Goal: Communication & Community: Answer question/provide support

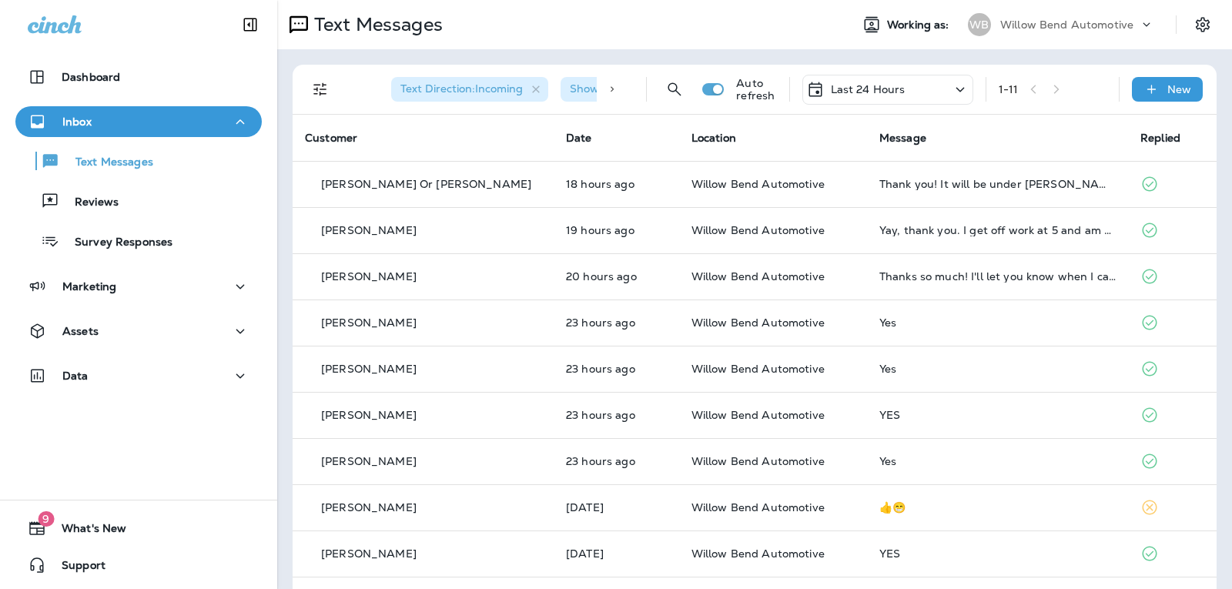
click at [871, 81] on div "Last 24 Hours" at bounding box center [855, 89] width 99 height 18
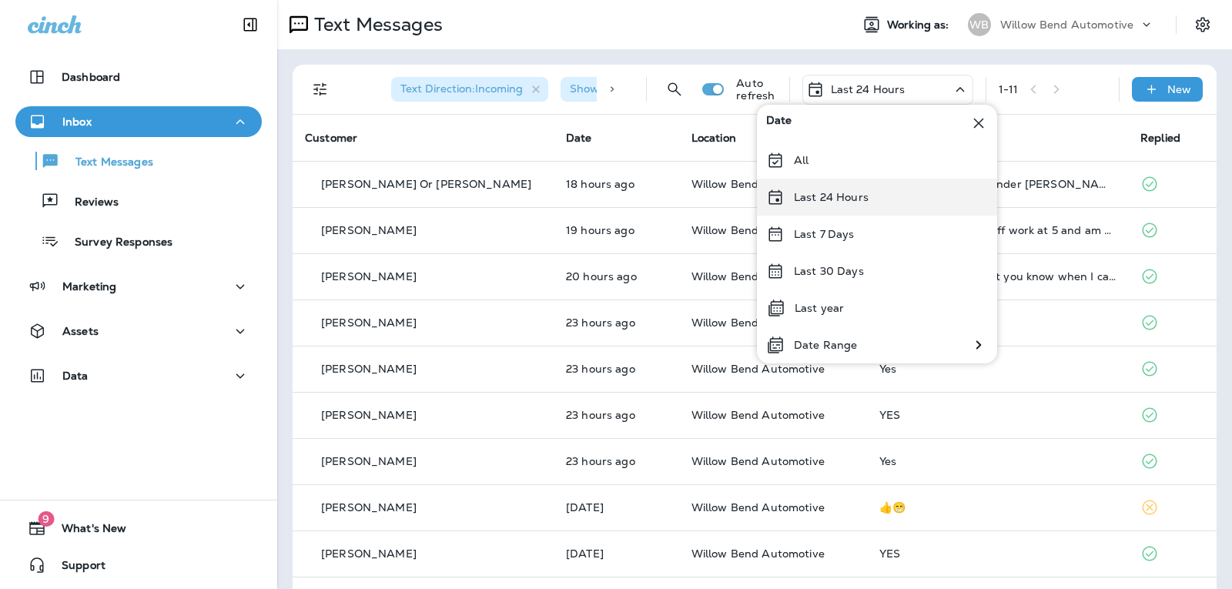
click at [885, 201] on div "Last 24 Hours" at bounding box center [877, 197] width 240 height 37
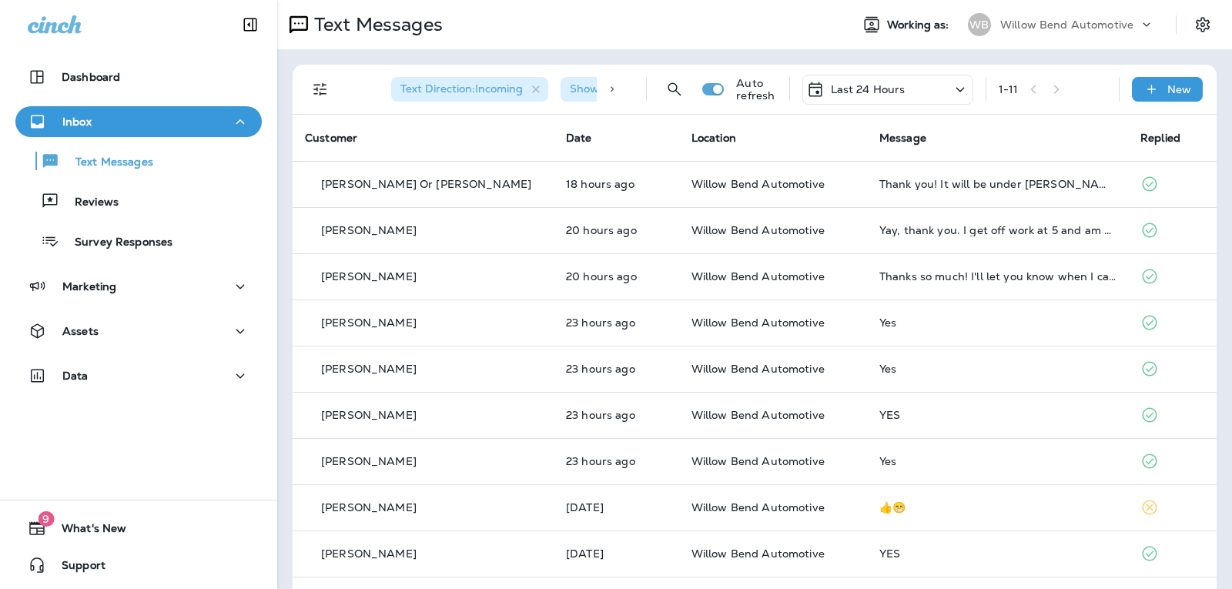
click at [881, 97] on div "Last 24 Hours" at bounding box center [855, 89] width 99 height 18
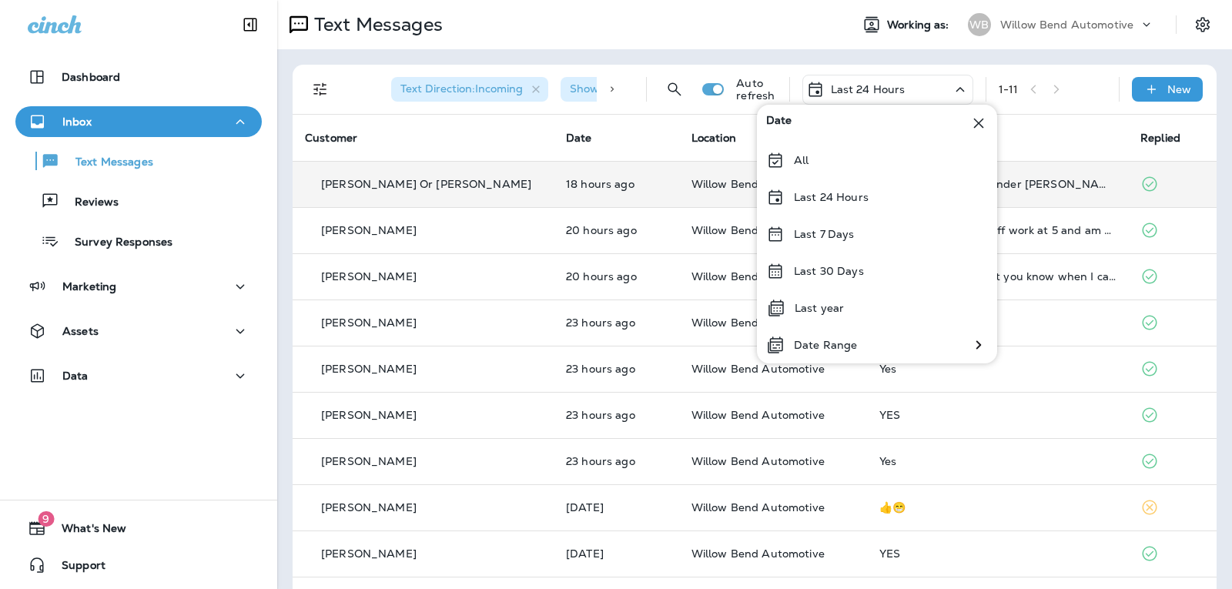
click at [870, 191] on div "Last 24 Hours" at bounding box center [877, 197] width 240 height 37
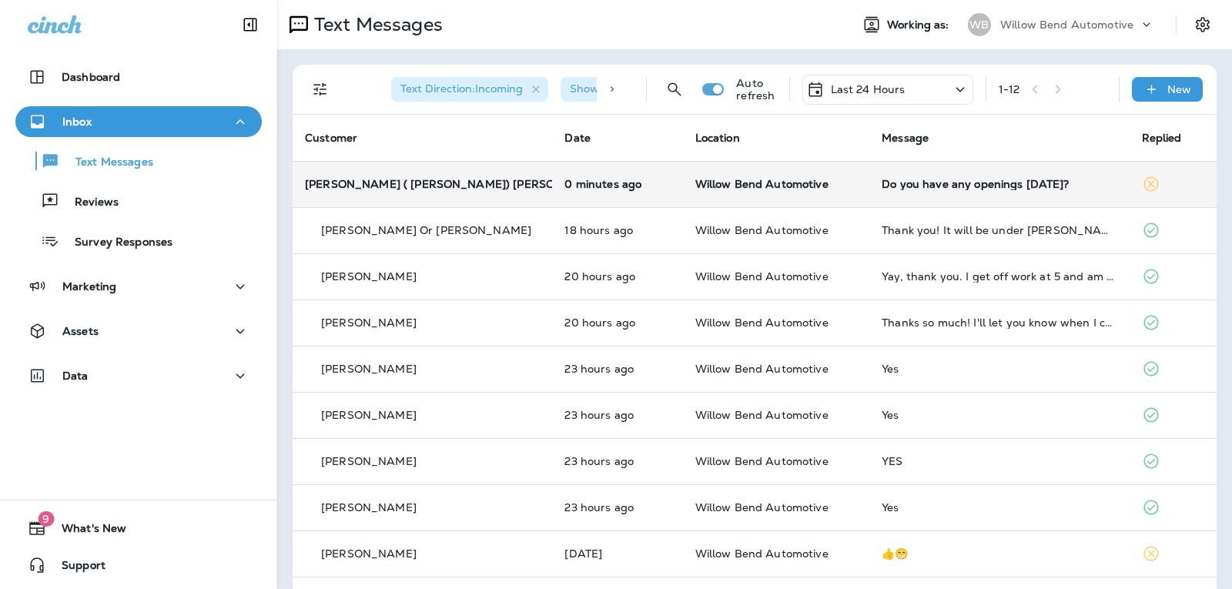
click at [1005, 189] on div "Do you have any openings [DATE]?" at bounding box center [998, 184] width 235 height 12
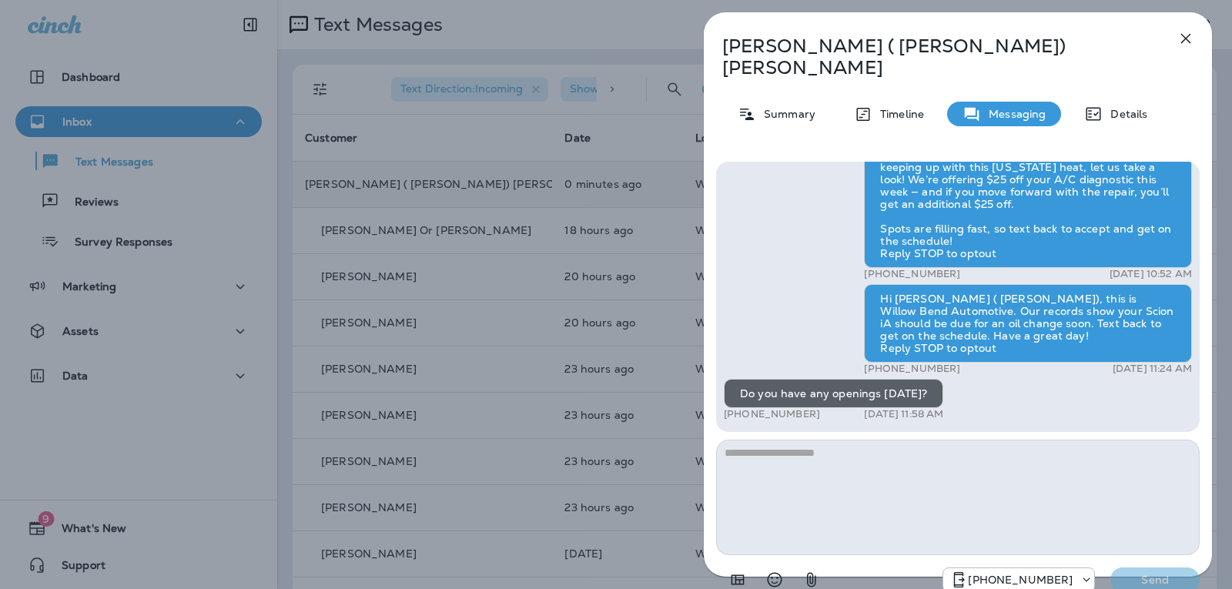
click at [829, 440] on textarea at bounding box center [957, 497] width 483 height 115
type textarea "*"
type textarea "**********"
click at [1162, 573] on p "Send" at bounding box center [1154, 580] width 65 height 14
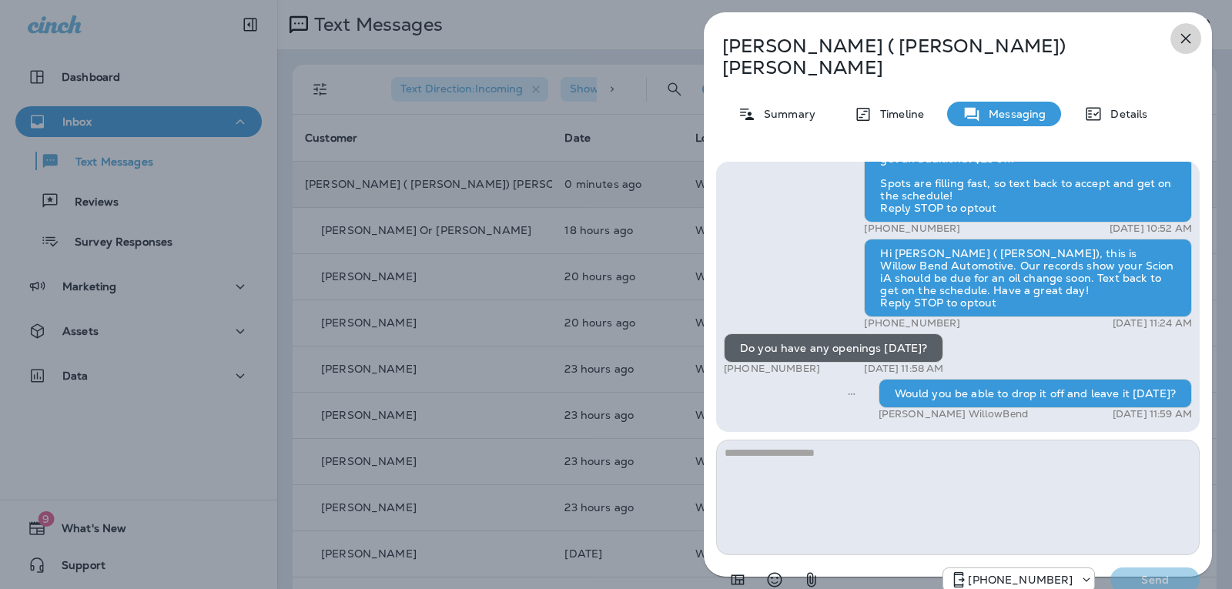
click at [1182, 35] on icon "button" at bounding box center [1186, 39] width 10 height 10
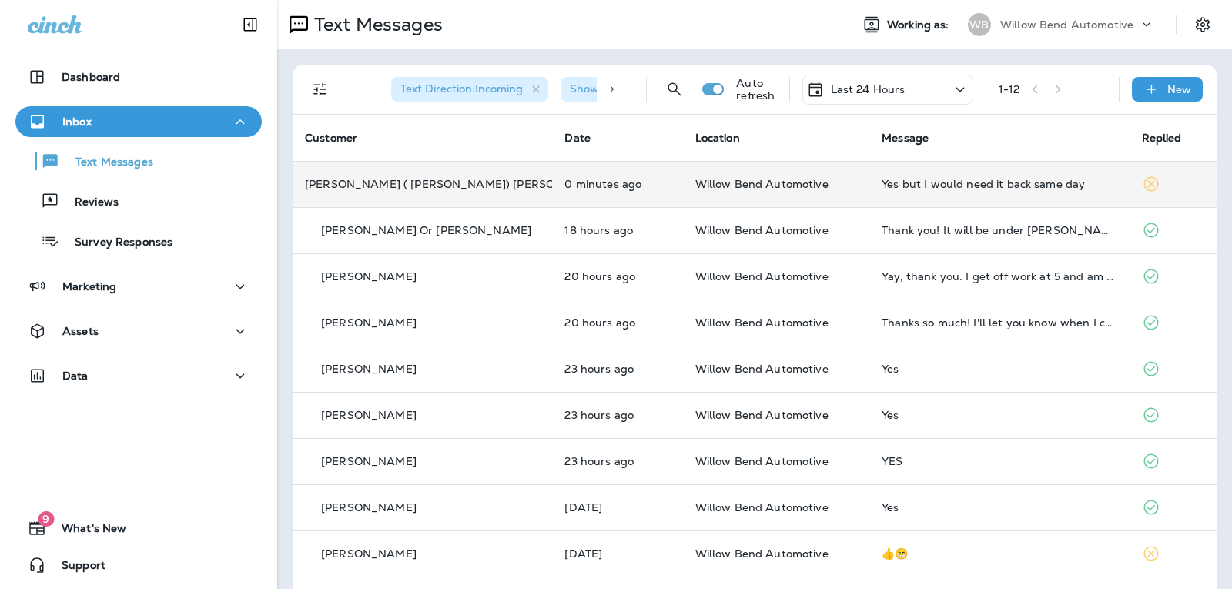
click at [936, 180] on div "Yes but I would need it back same day" at bounding box center [998, 184] width 235 height 12
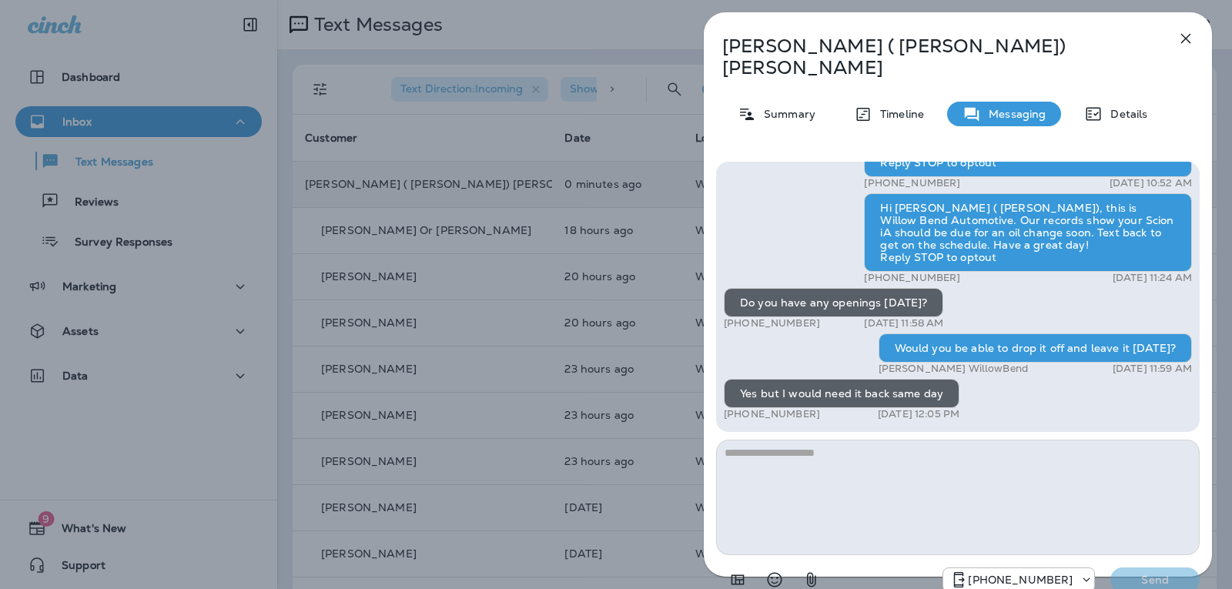
click at [838, 440] on textarea at bounding box center [957, 497] width 483 height 115
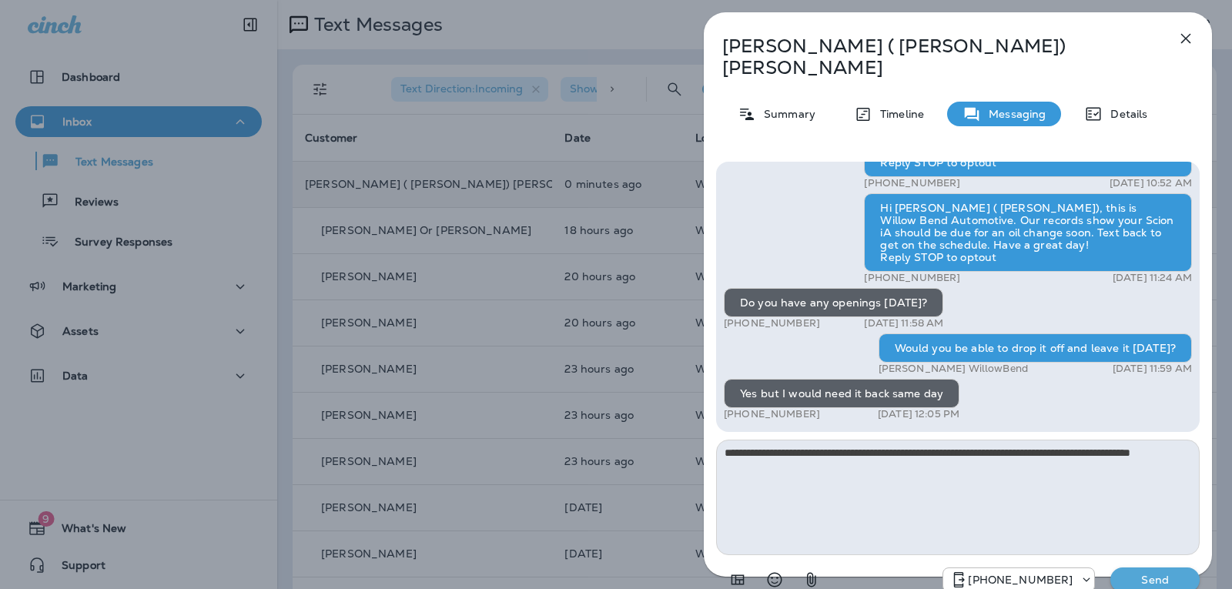
type textarea "**********"
click at [1154, 567] on button "Send" at bounding box center [1154, 579] width 89 height 25
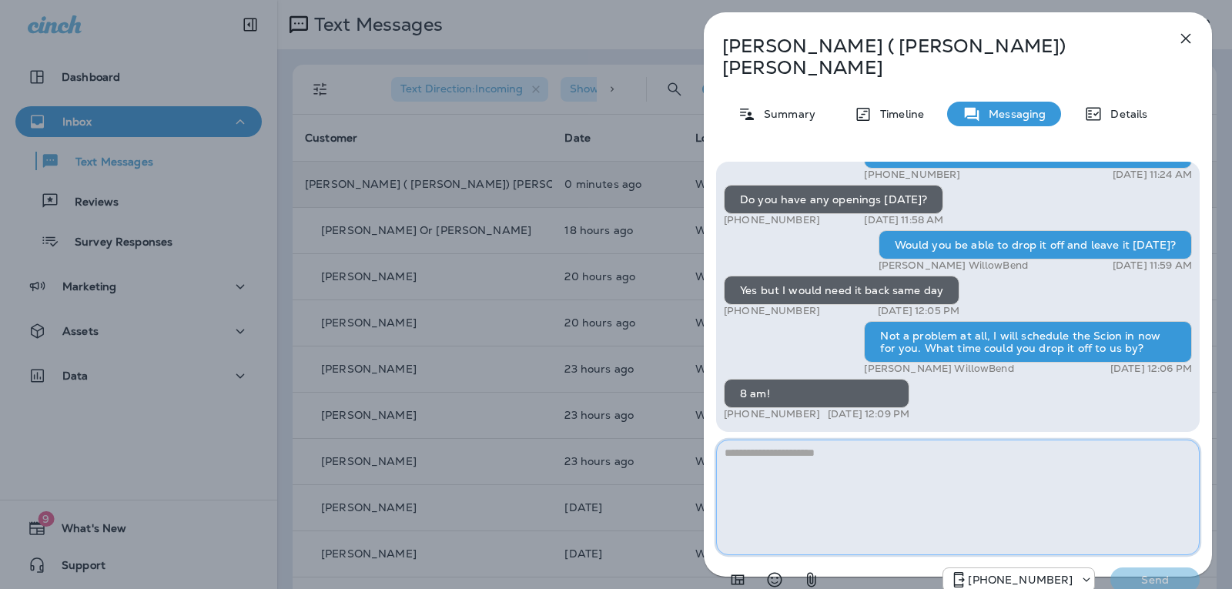
click at [764, 441] on textarea at bounding box center [957, 497] width 483 height 115
type textarea "*"
type textarea "**********"
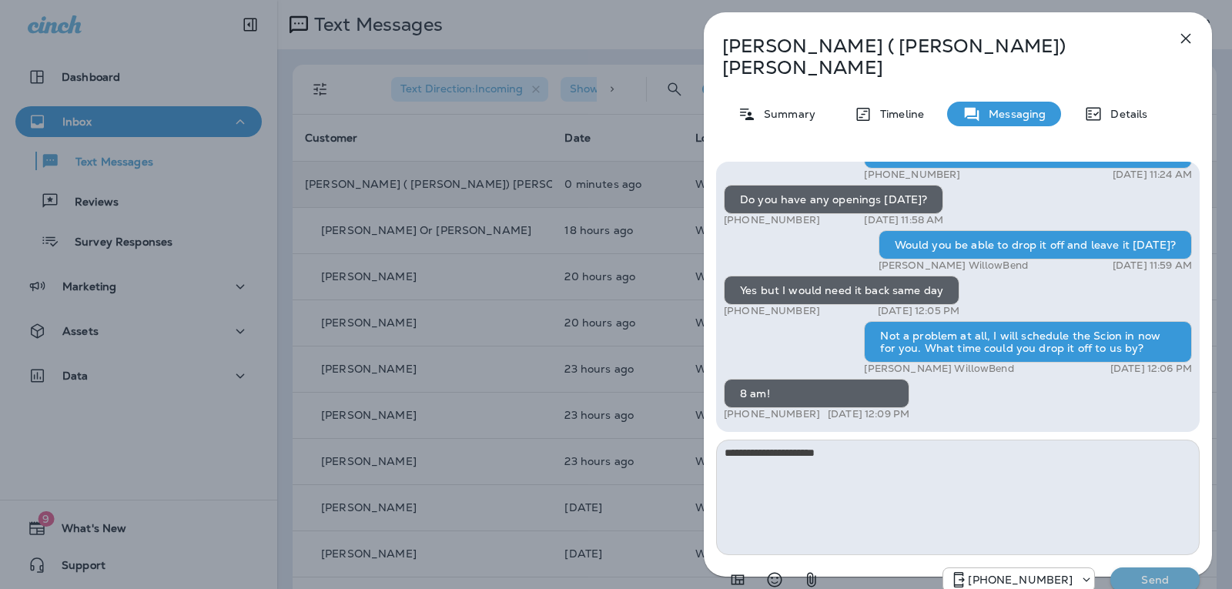
click at [1138, 573] on p "Send" at bounding box center [1154, 580] width 65 height 14
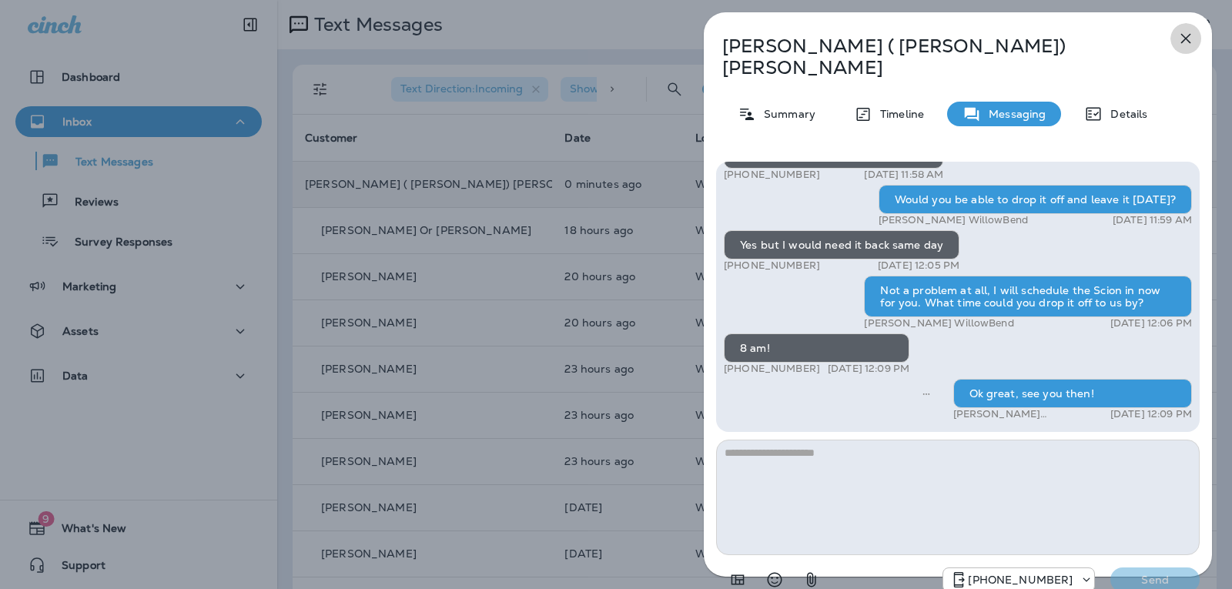
click at [1182, 40] on icon "button" at bounding box center [1185, 38] width 18 height 18
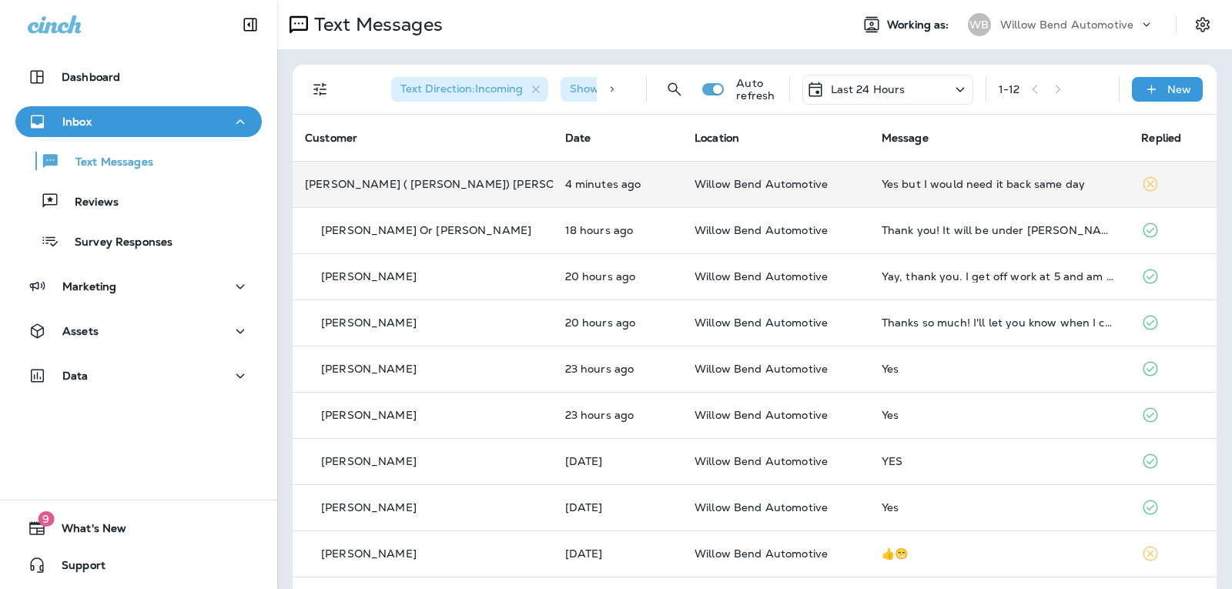
click at [851, 95] on p "Last 24 Hours" at bounding box center [868, 89] width 75 height 12
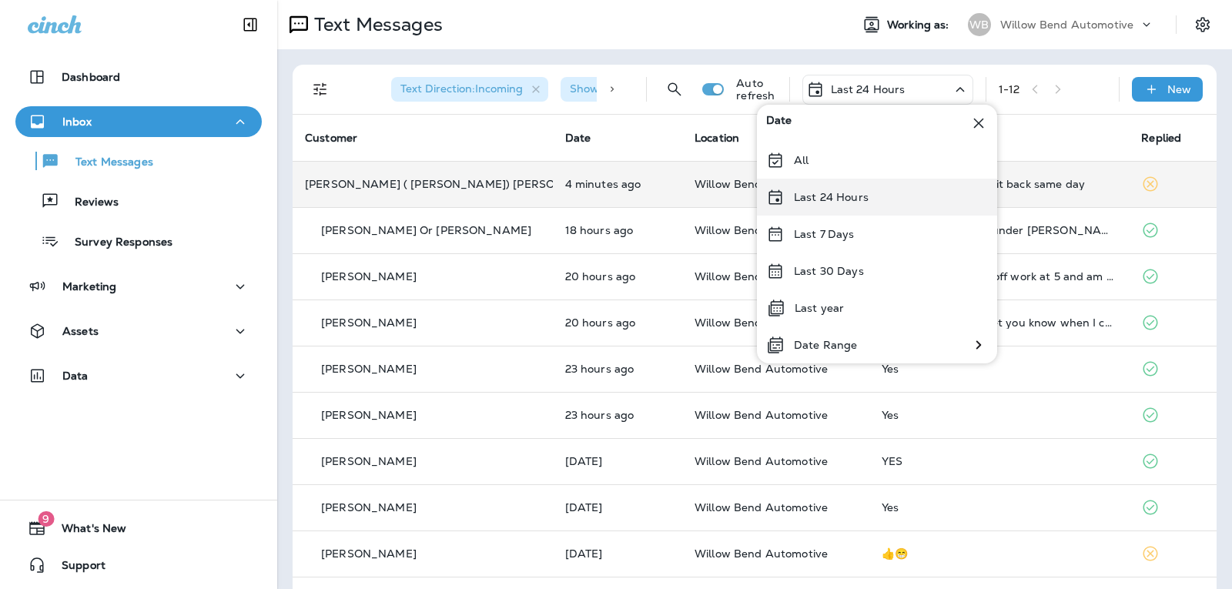
click at [854, 192] on p "Last 24 Hours" at bounding box center [831, 197] width 75 height 12
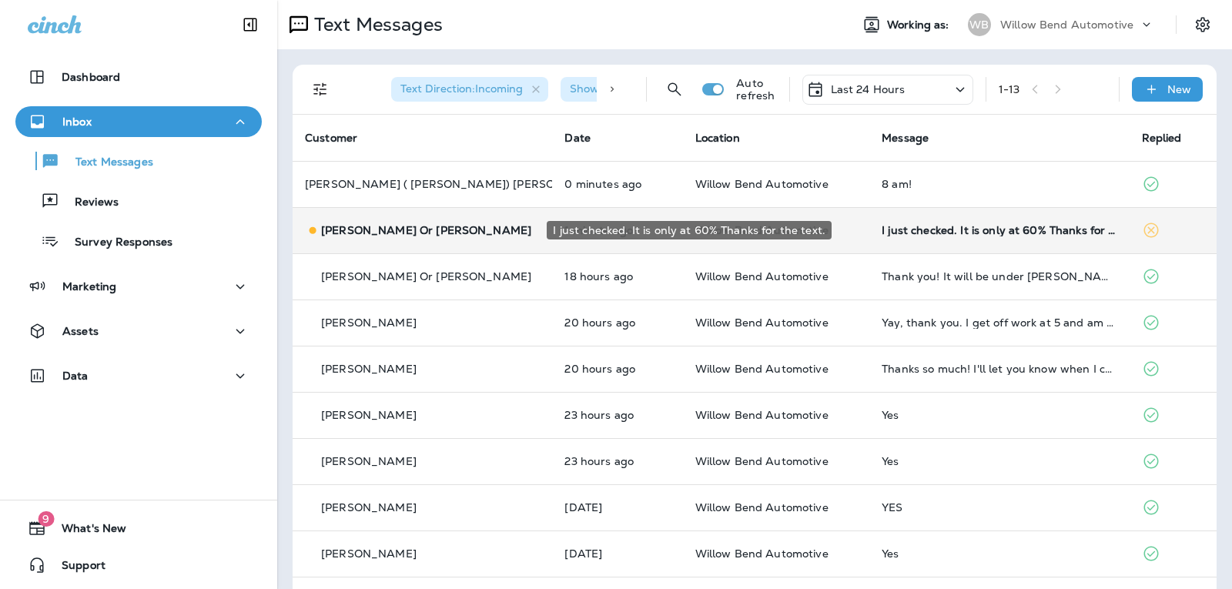
click at [1025, 233] on div "I just checked. It is only at 60% Thanks for the text." at bounding box center [998, 230] width 235 height 12
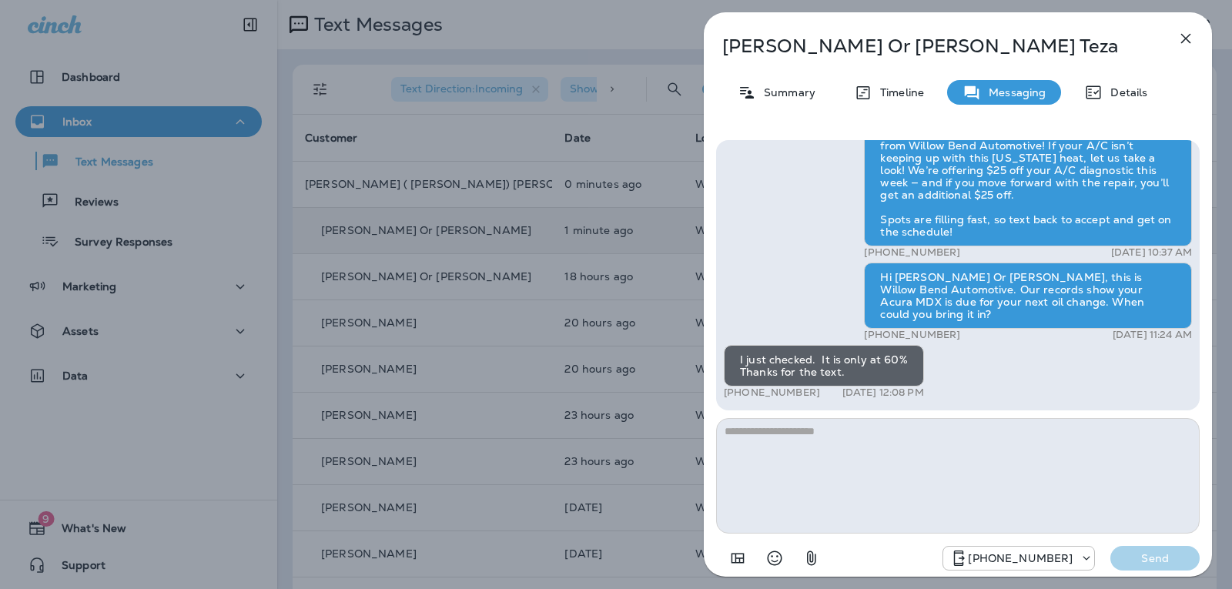
click at [823, 436] on textarea at bounding box center [957, 475] width 483 height 115
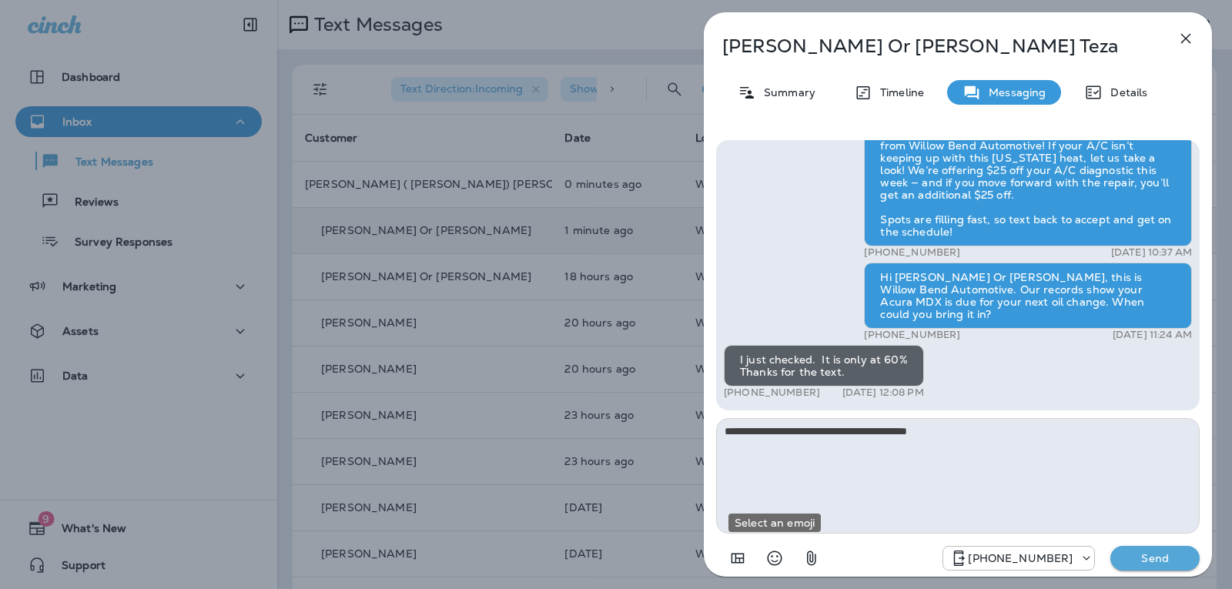
click at [771, 559] on icon "Select an emoji" at bounding box center [774, 558] width 18 height 18
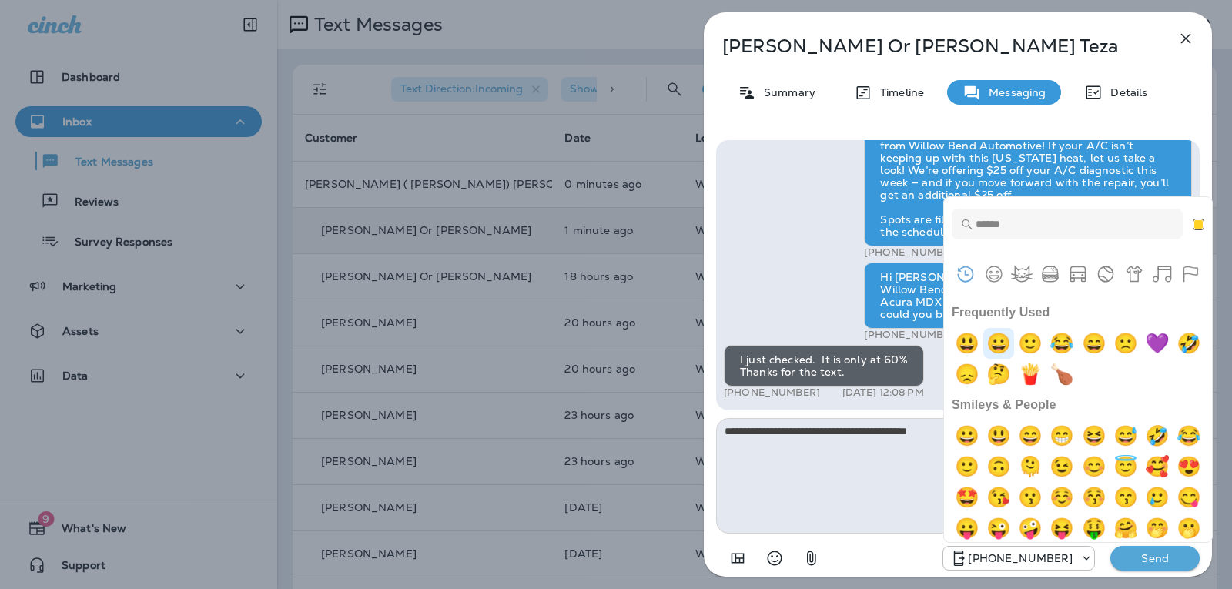
click at [1001, 343] on img "grinning" at bounding box center [998, 343] width 31 height 31
type textarea "**********"
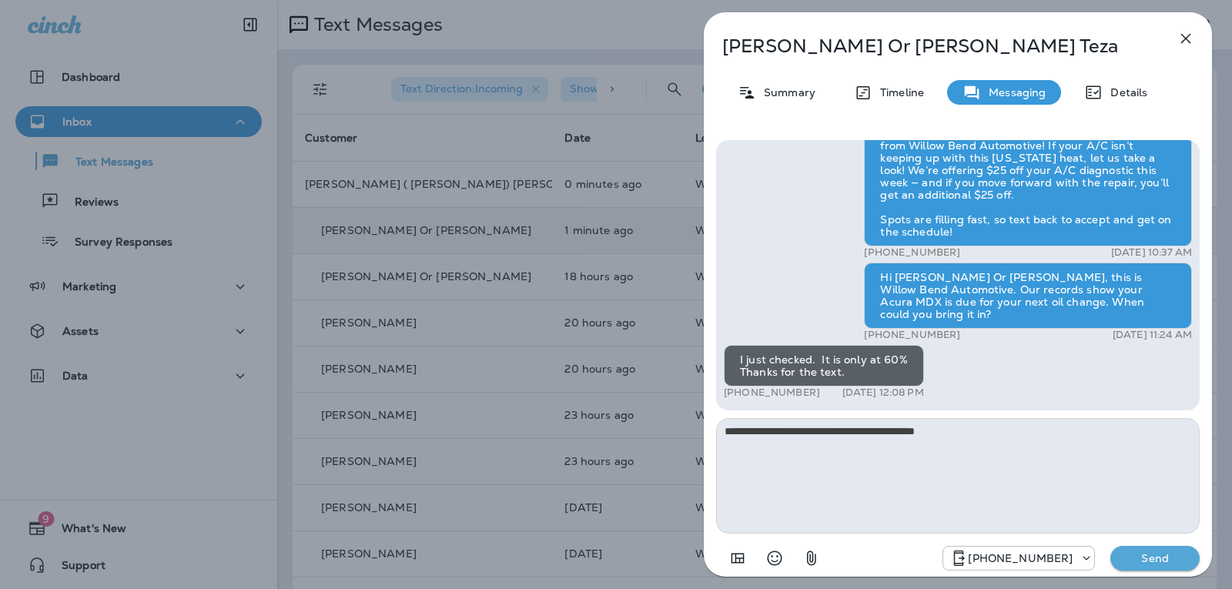
click at [1138, 550] on button "Send" at bounding box center [1154, 558] width 89 height 25
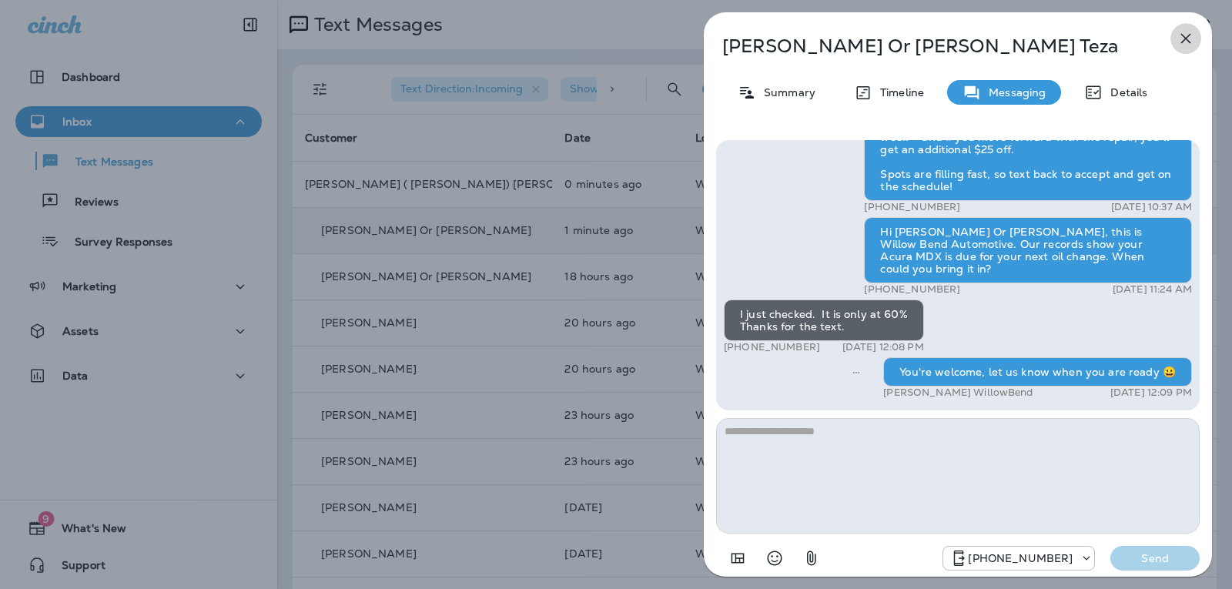
click at [1186, 35] on icon "button" at bounding box center [1185, 38] width 18 height 18
